Goal: Task Accomplishment & Management: Complete application form

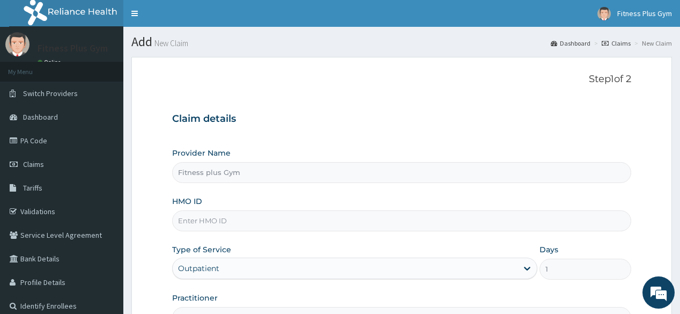
click at [270, 218] on input "HMO ID" at bounding box center [401, 220] width 459 height 21
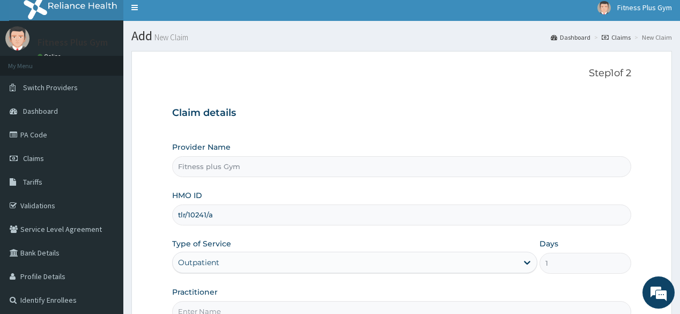
scroll to position [126, 0]
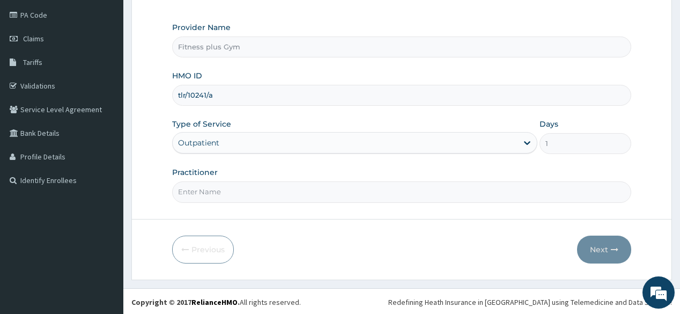
type input "tlr/10241/a"
click at [262, 194] on input "Practitioner" at bounding box center [401, 191] width 459 height 21
type input "fitnessplus"
click at [601, 253] on button "Next" at bounding box center [604, 250] width 54 height 28
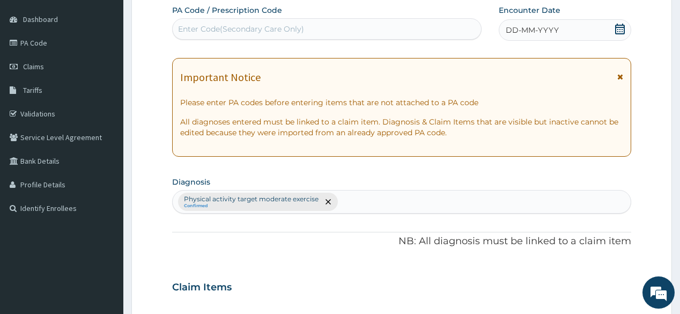
scroll to position [83, 0]
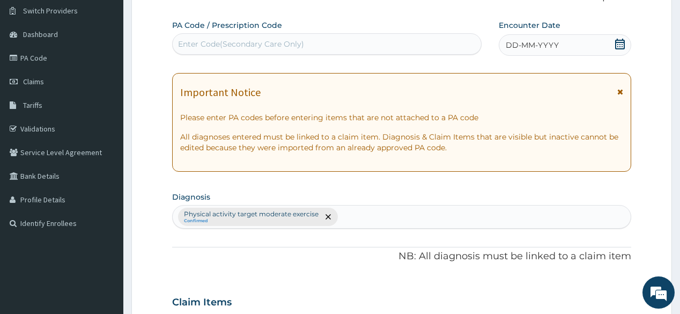
click at [403, 47] on div "Enter Code(Secondary Care Only)" at bounding box center [327, 43] width 308 height 17
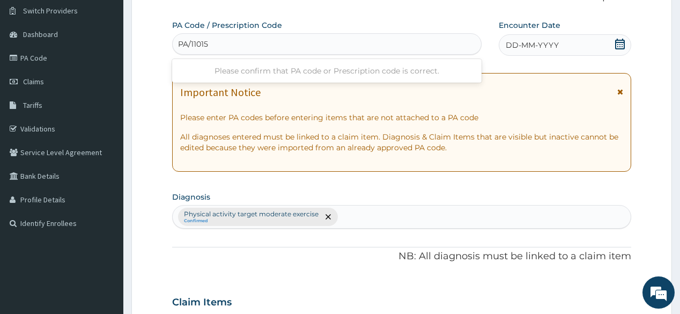
type input "PA/110158"
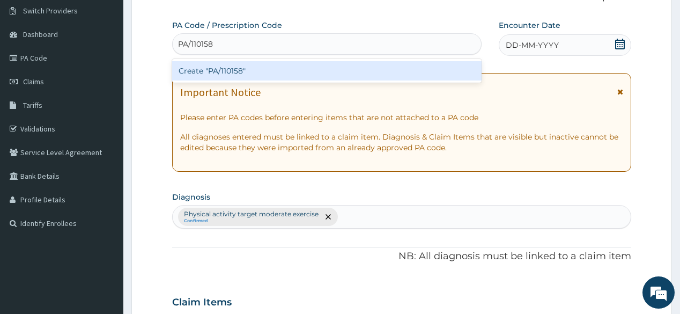
click at [365, 77] on div "Create "PA/110158"" at bounding box center [326, 70] width 309 height 19
